Goal: Navigation & Orientation: Find specific page/section

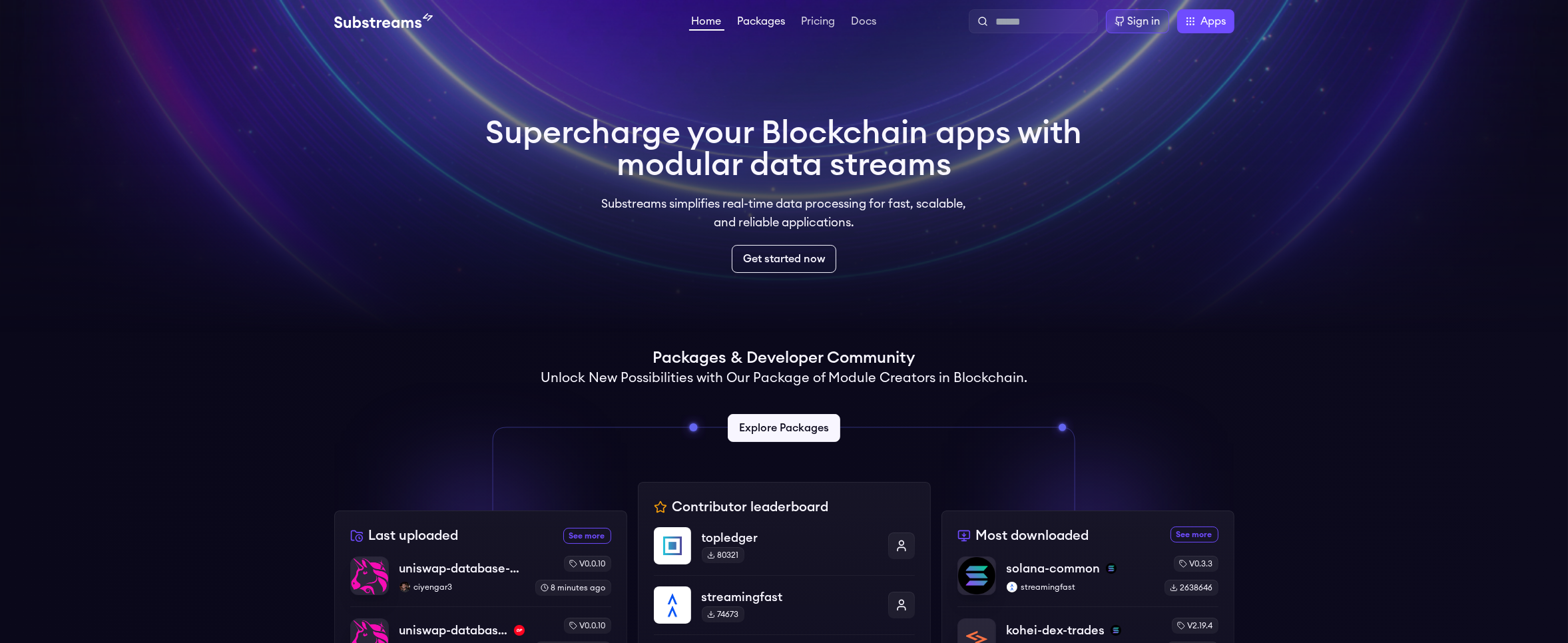
click at [760, 20] on link "Packages" at bounding box center [761, 23] width 53 height 14
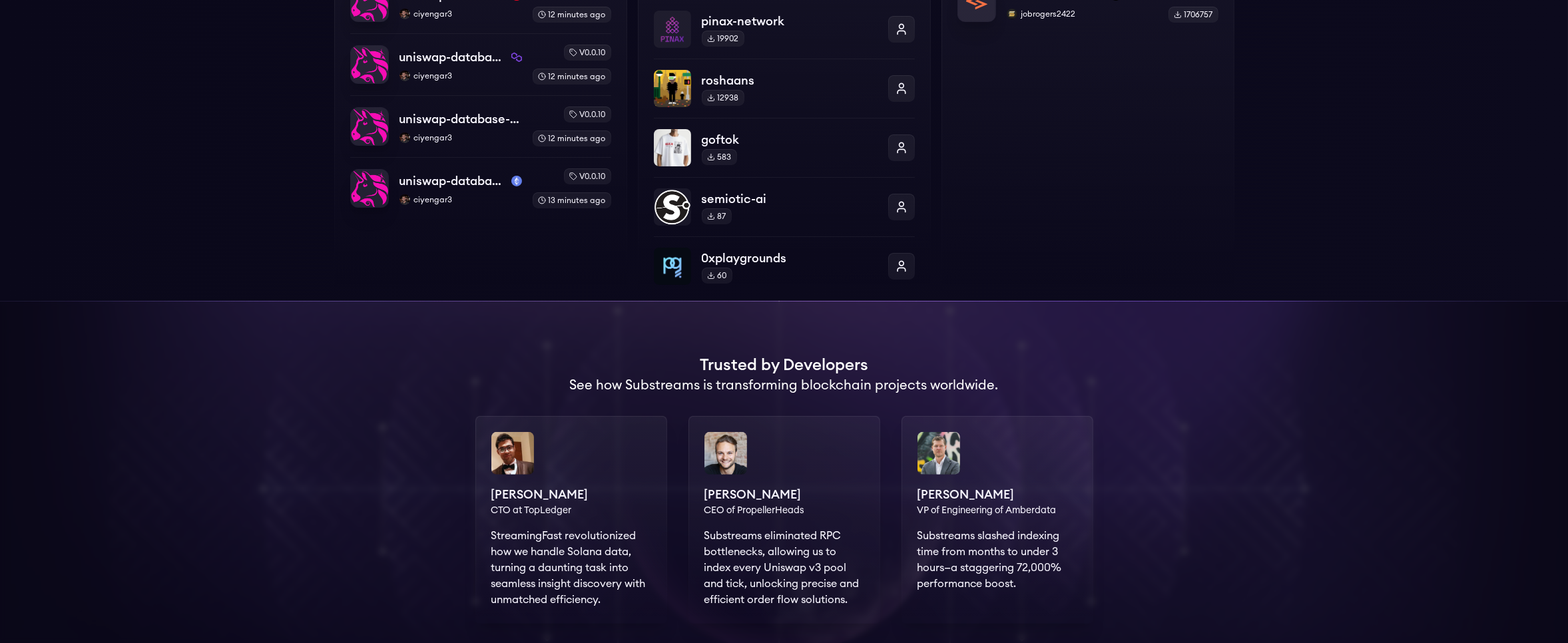
scroll to position [101, 0]
